Goal: Information Seeking & Learning: Learn about a topic

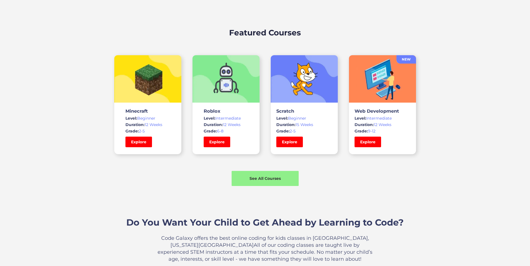
scroll to position [363, 0]
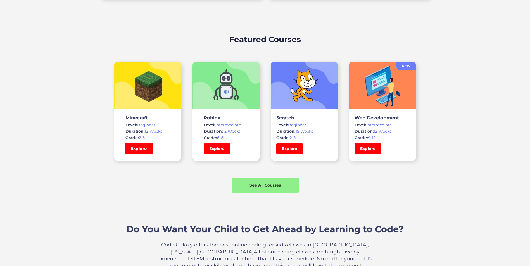
click at [137, 150] on link "Explore" at bounding box center [138, 148] width 28 height 11
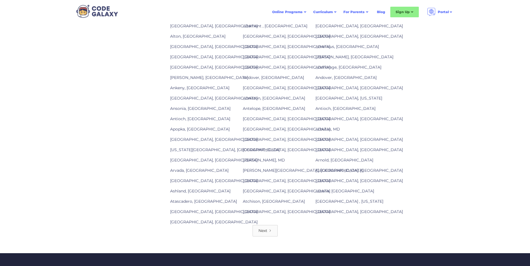
scroll to position [642, 0]
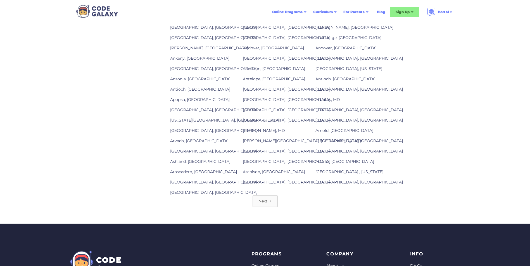
click at [266, 206] on link "Next" at bounding box center [264, 201] width 25 height 11
